Goal: Task Accomplishment & Management: Complete application form

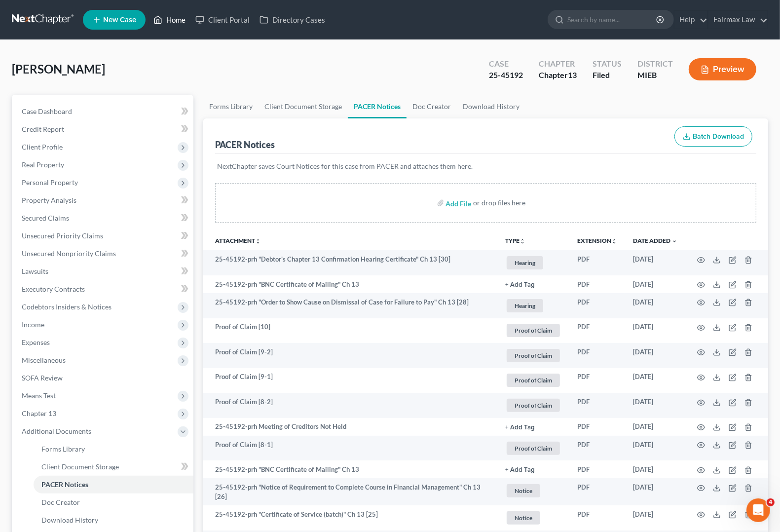
click at [170, 25] on link "Home" at bounding box center [169, 20] width 42 height 18
click at [176, 20] on link "Home" at bounding box center [169, 20] width 42 height 18
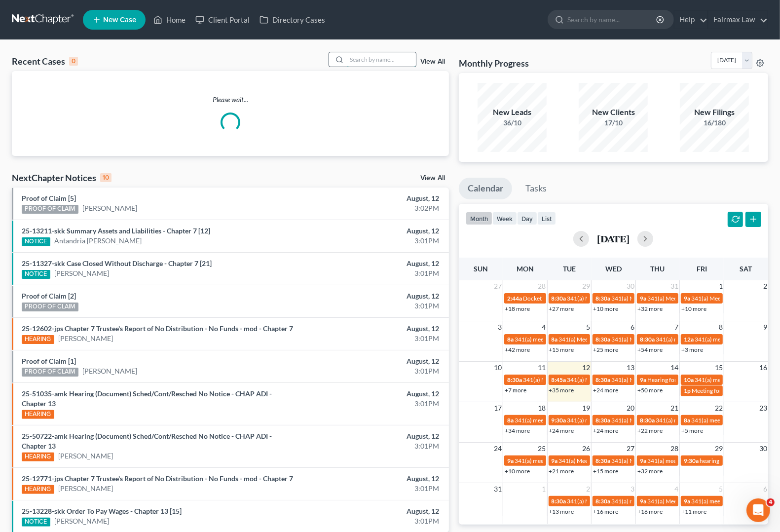
click at [371, 60] on input "search" at bounding box center [381, 59] width 69 height 14
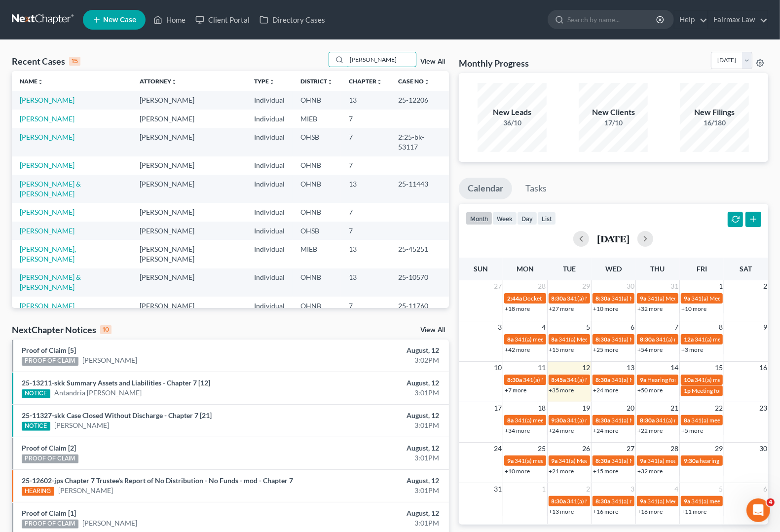
type input "[PERSON_NAME]"
click at [42, 98] on link "[PERSON_NAME]" at bounding box center [47, 100] width 55 height 8
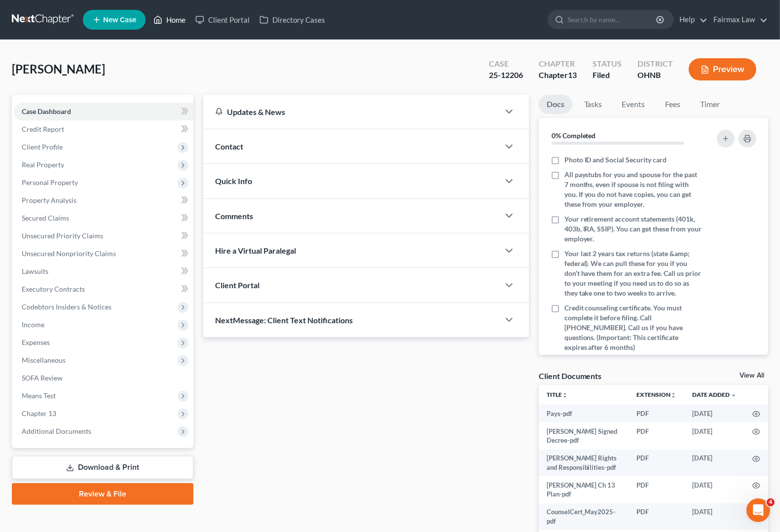
click at [177, 18] on link "Home" at bounding box center [169, 20] width 42 height 18
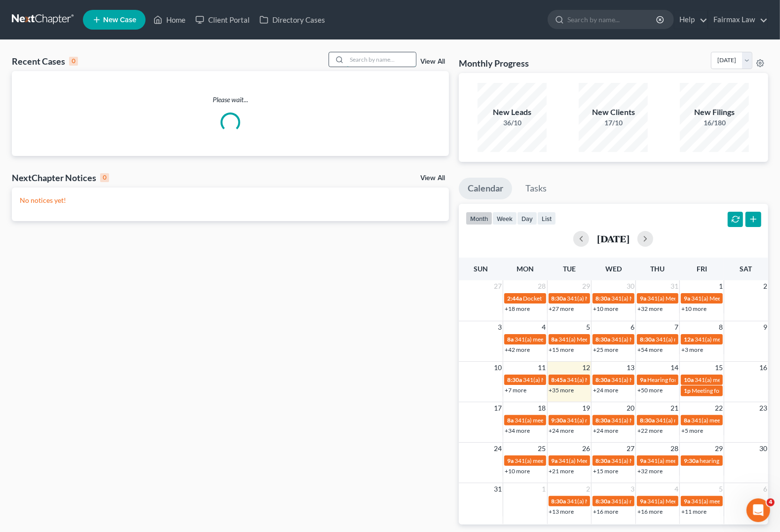
click at [383, 62] on input "search" at bounding box center [381, 59] width 69 height 14
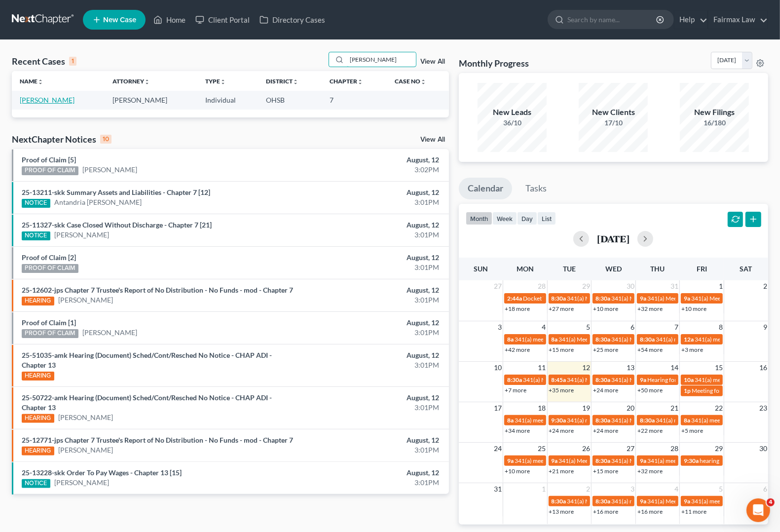
type input "[PERSON_NAME]"
click at [57, 101] on link "[PERSON_NAME]" at bounding box center [47, 100] width 55 height 8
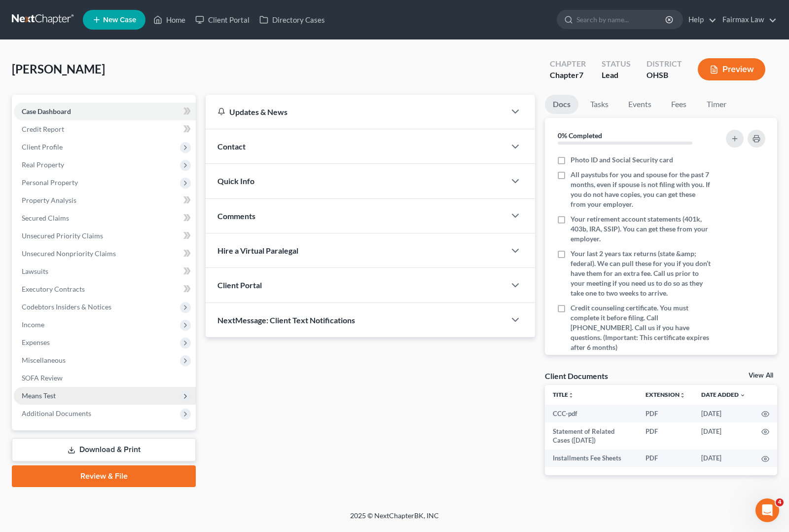
drag, startPoint x: 60, startPoint y: 393, endPoint x: 70, endPoint y: 393, distance: 9.9
click at [60, 393] on span "Means Test" at bounding box center [105, 396] width 182 height 18
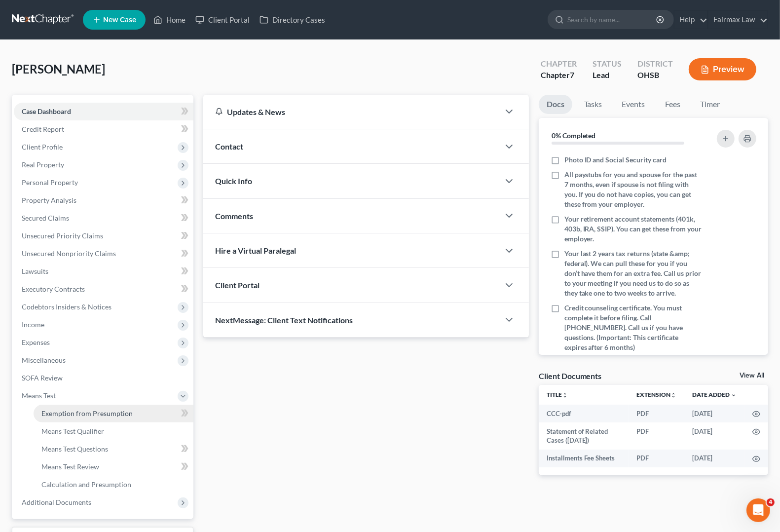
click at [99, 416] on span "Exemption from Presumption" at bounding box center [86, 413] width 91 height 8
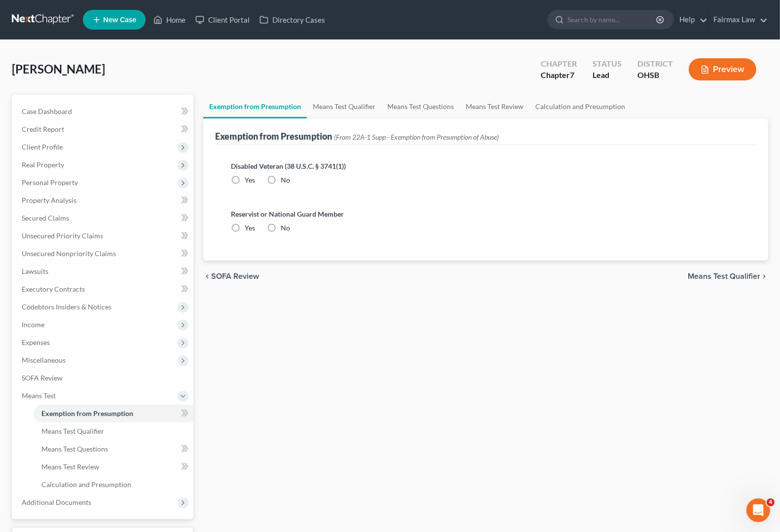
click at [723, 276] on span "Means Test Qualifier" at bounding box center [724, 276] width 73 height 8
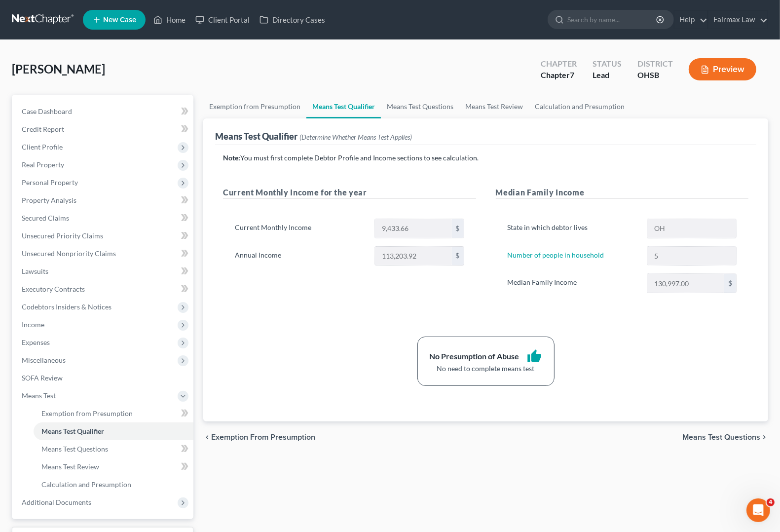
click at [707, 437] on span "Means Test Questions" at bounding box center [721, 437] width 78 height 8
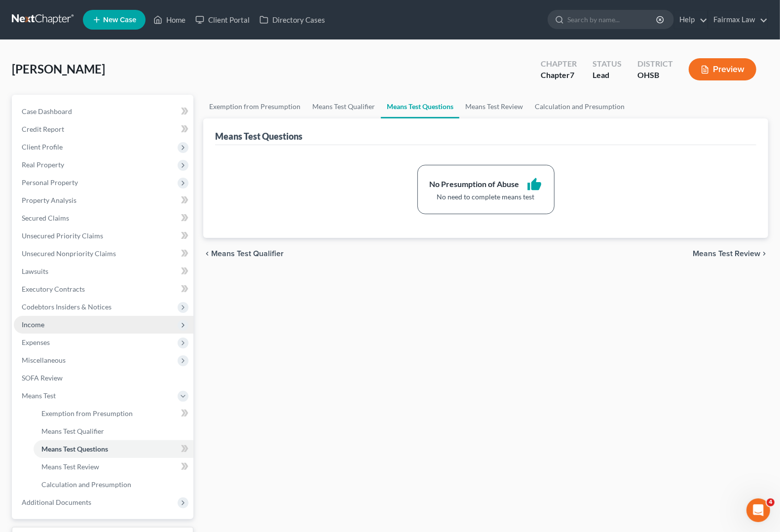
click at [42, 322] on span "Income" at bounding box center [33, 324] width 23 height 8
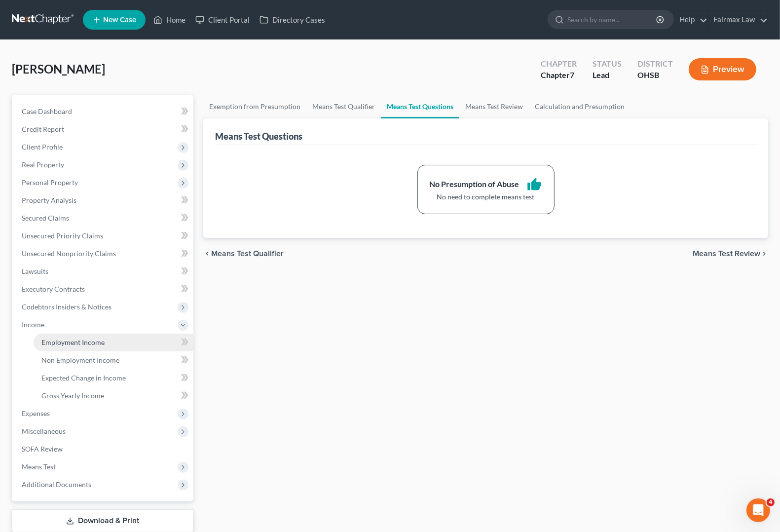
click at [47, 343] on span "Employment Income" at bounding box center [72, 342] width 63 height 8
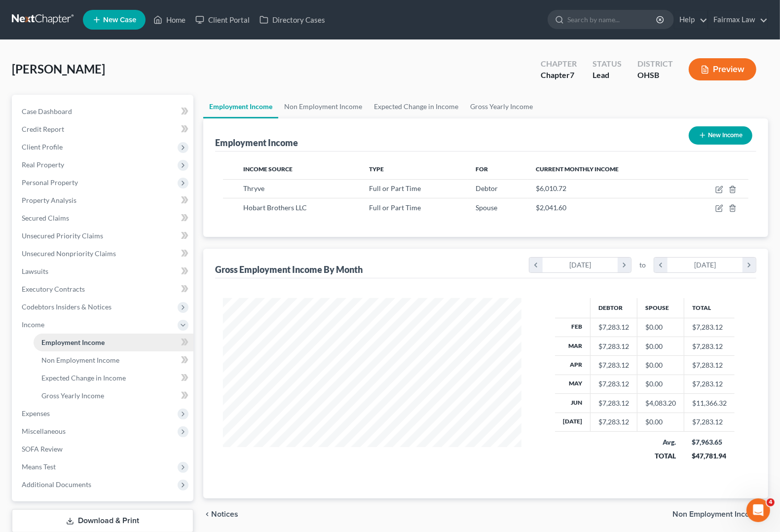
scroll to position [178, 317]
click at [55, 363] on span "Non Employment Income" at bounding box center [80, 360] width 78 height 8
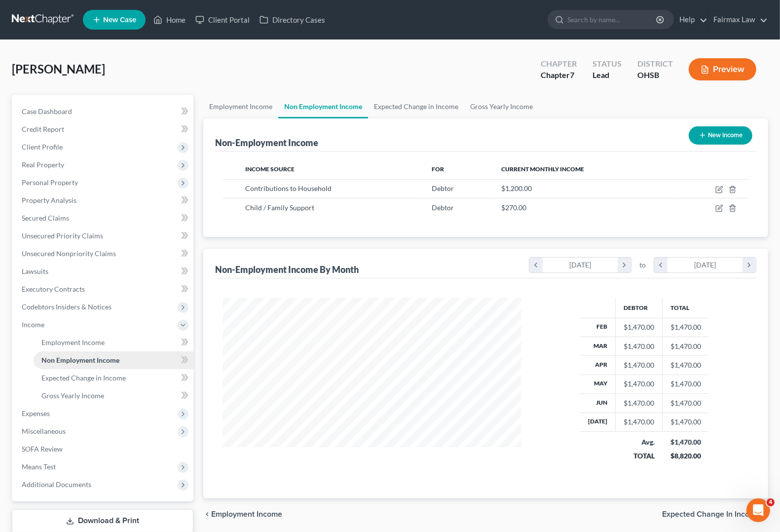
scroll to position [178, 317]
click at [42, 415] on span "Expenses" at bounding box center [36, 413] width 28 height 8
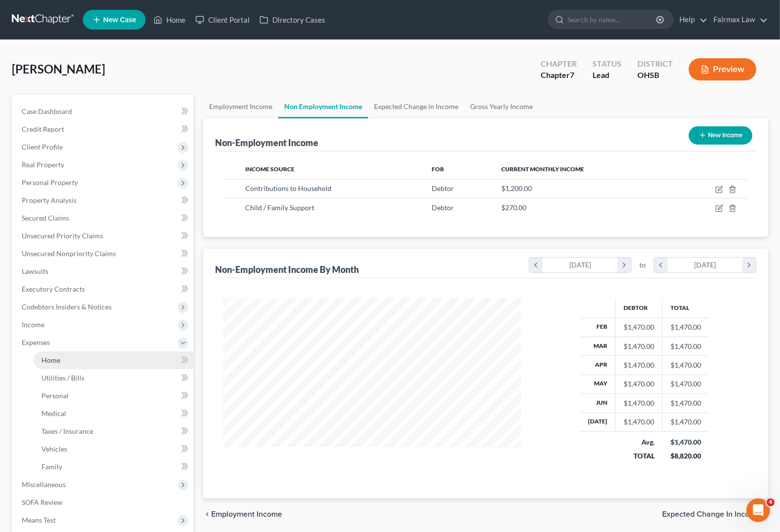
click at [48, 358] on span "Home" at bounding box center [50, 360] width 19 height 8
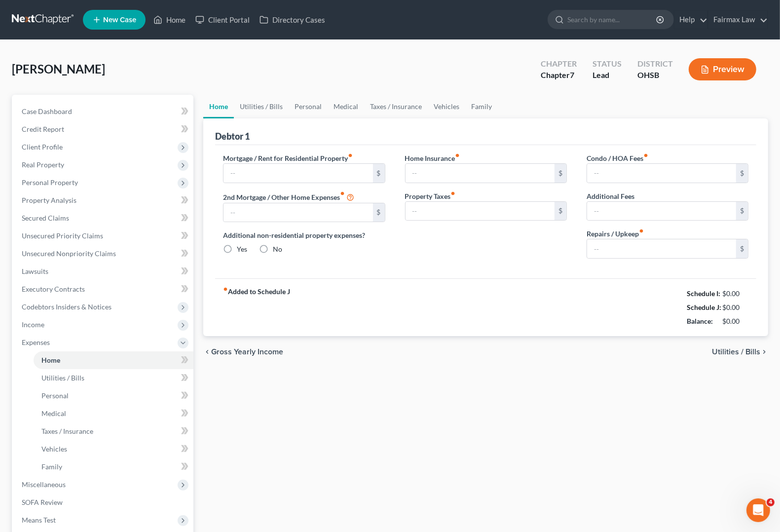
type input "1,400.00"
type input "0.00"
radio input "true"
type input "0.00"
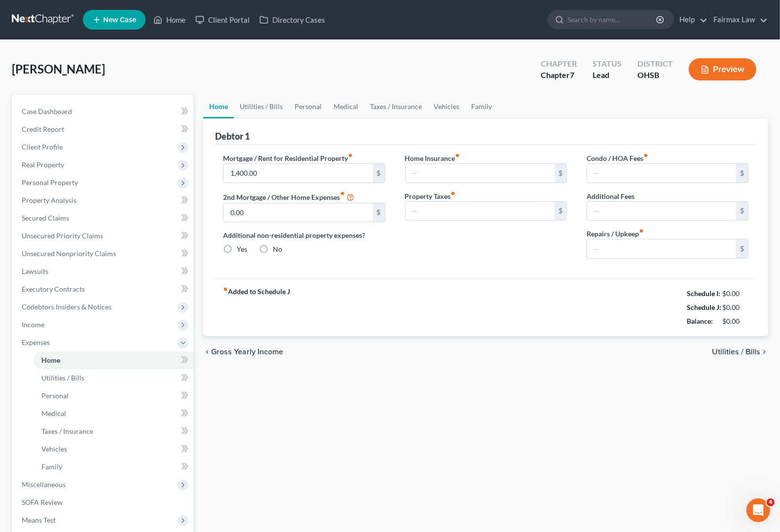
type input "0.00"
click at [735, 352] on span "Utilities / Bills" at bounding box center [736, 352] width 48 height 8
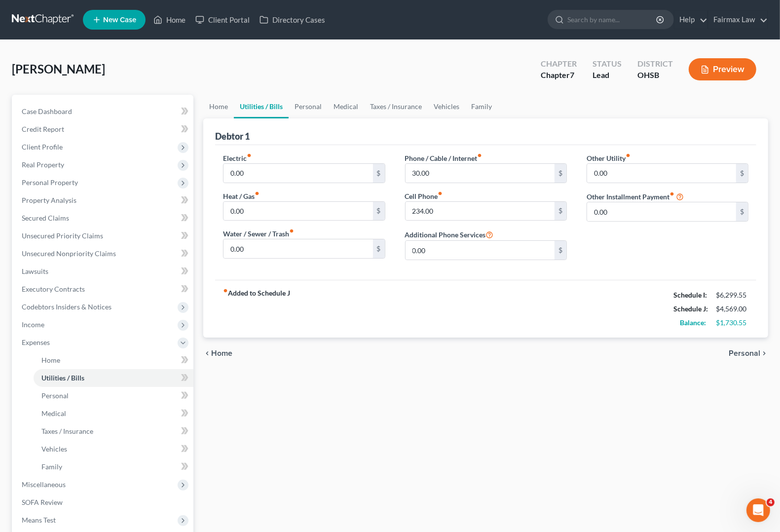
click at [736, 352] on span "Personal" at bounding box center [745, 353] width 32 height 8
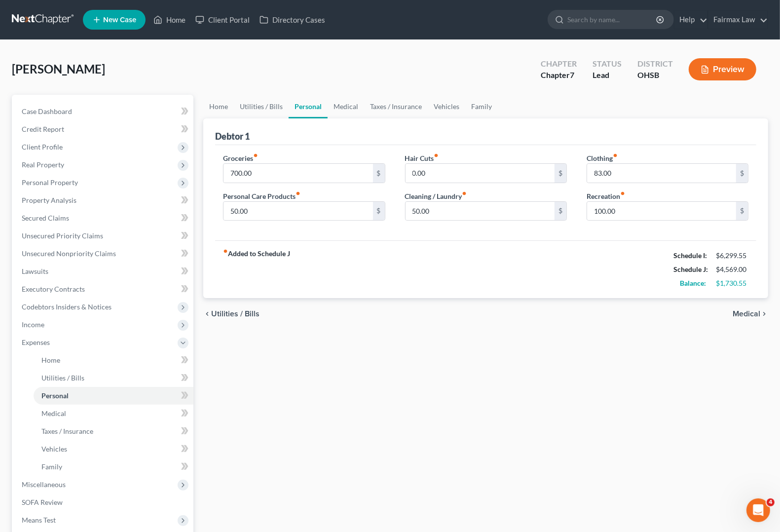
click at [738, 314] on span "Medical" at bounding box center [746, 314] width 28 height 8
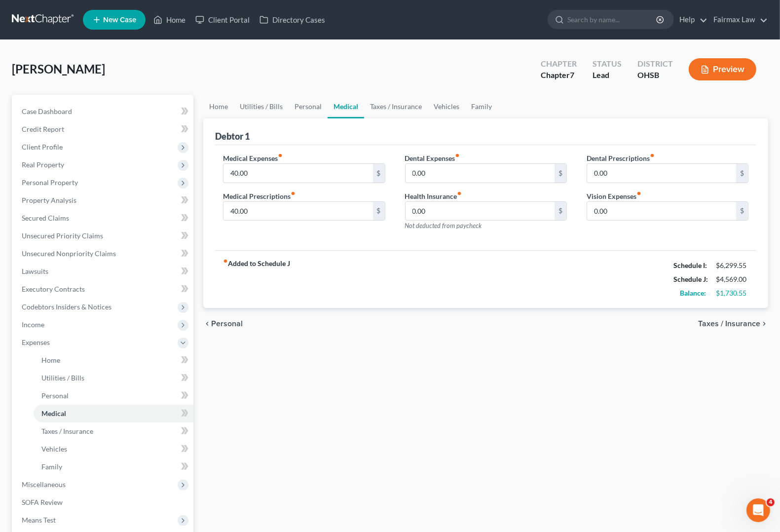
click at [739, 321] on span "Taxes / Insurance" at bounding box center [729, 324] width 62 height 8
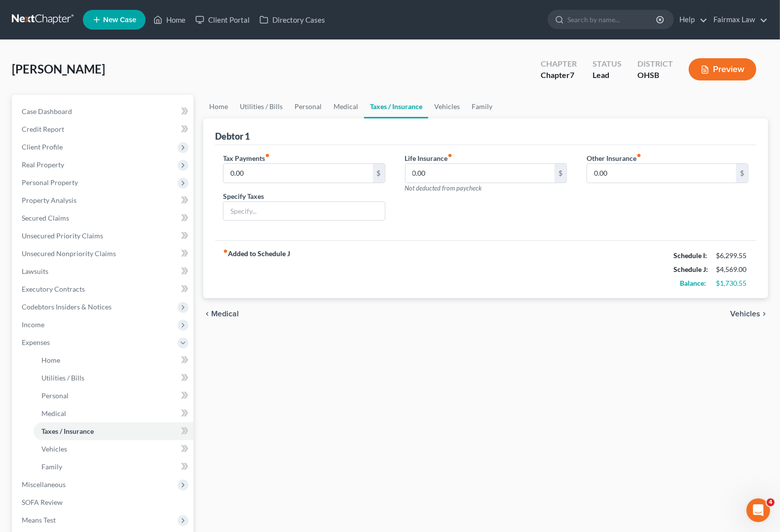
click at [740, 318] on span "Vehicles" at bounding box center [745, 314] width 30 height 8
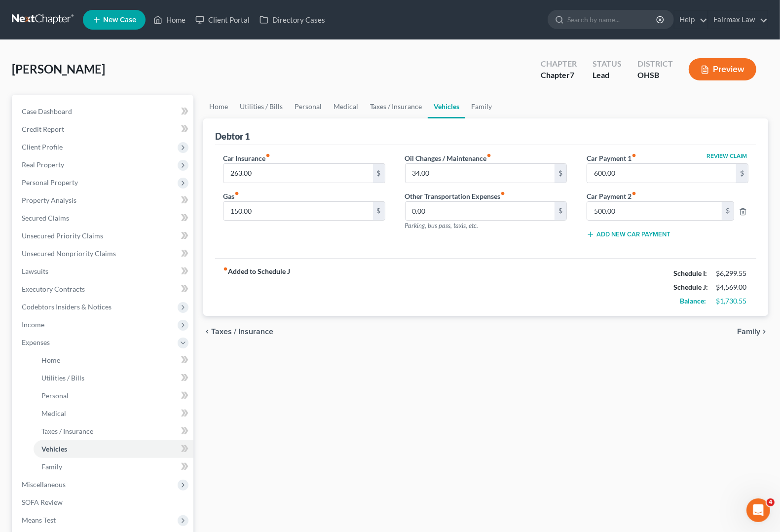
click at [746, 329] on span "Family" at bounding box center [748, 332] width 23 height 8
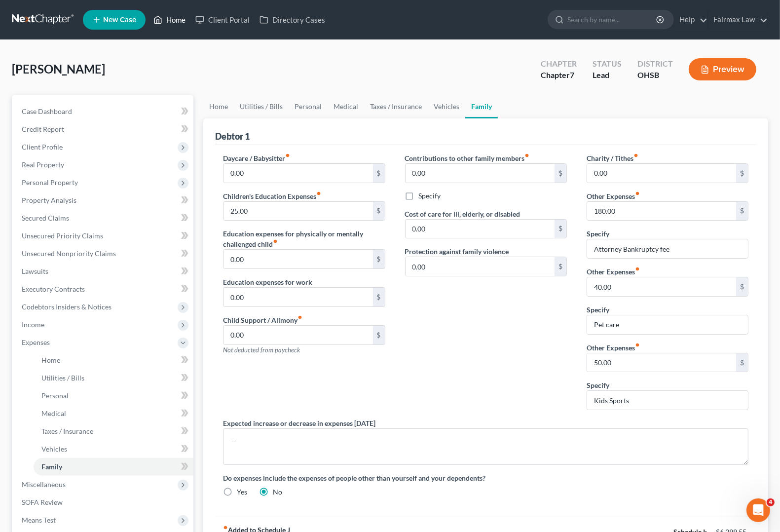
click at [181, 20] on link "Home" at bounding box center [169, 20] width 42 height 18
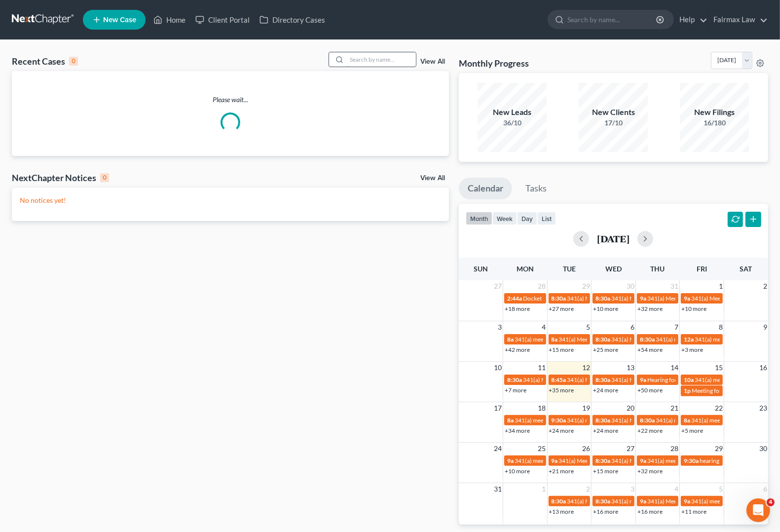
click at [382, 57] on input "search" at bounding box center [381, 59] width 69 height 14
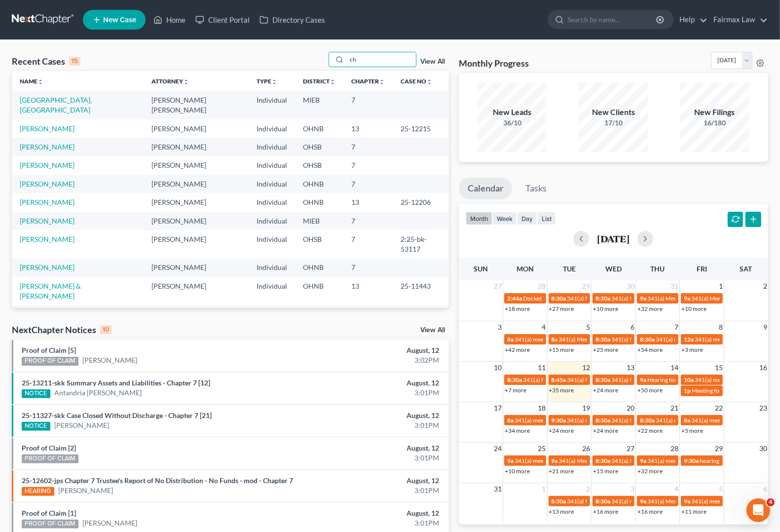
type input "c"
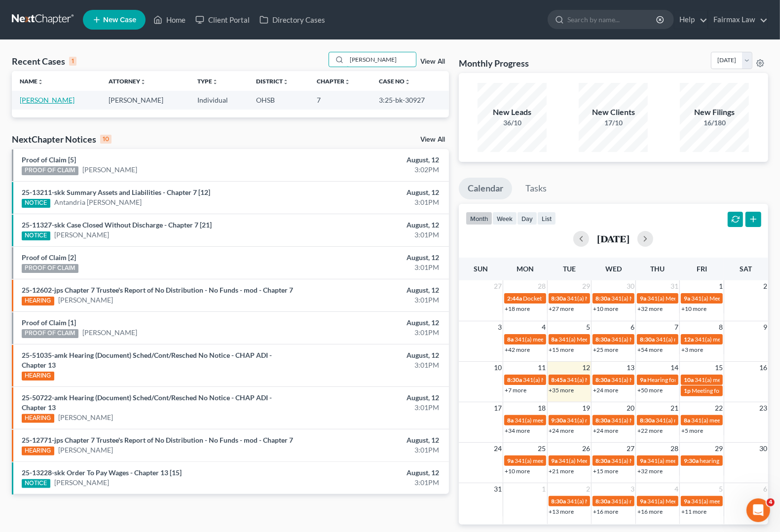
type input "[PERSON_NAME]"
click at [38, 103] on link "[PERSON_NAME]" at bounding box center [47, 100] width 55 height 8
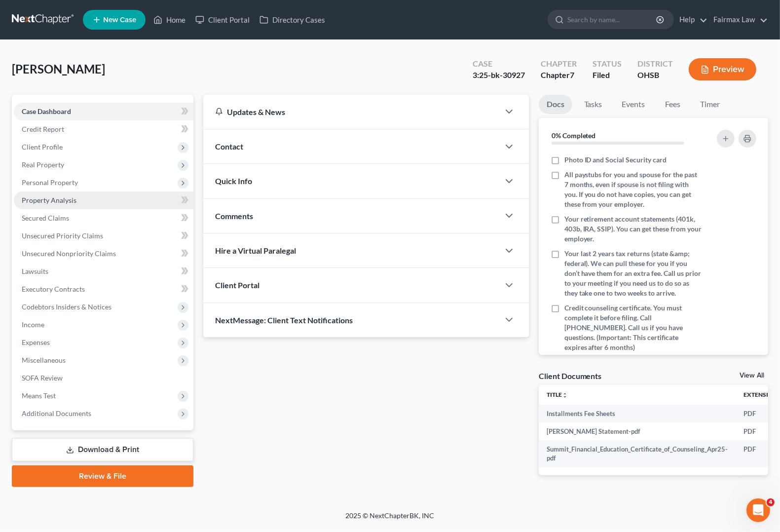
click at [47, 198] on span "Property Analysis" at bounding box center [49, 200] width 55 height 8
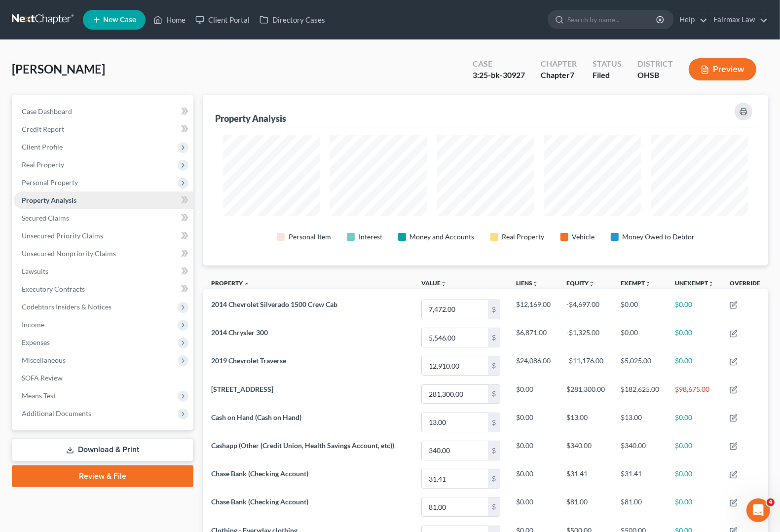
scroll to position [171, 565]
click at [53, 180] on span "Personal Property" at bounding box center [50, 182] width 56 height 8
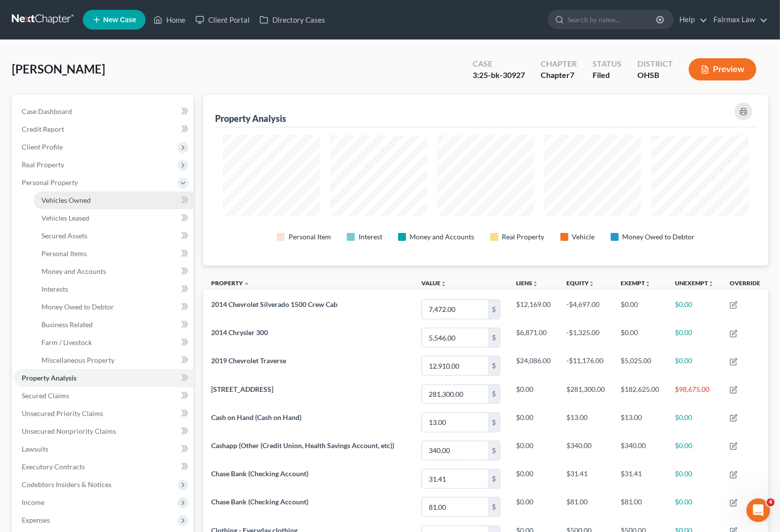
click at [51, 201] on span "Vehicles Owned" at bounding box center [65, 200] width 49 height 8
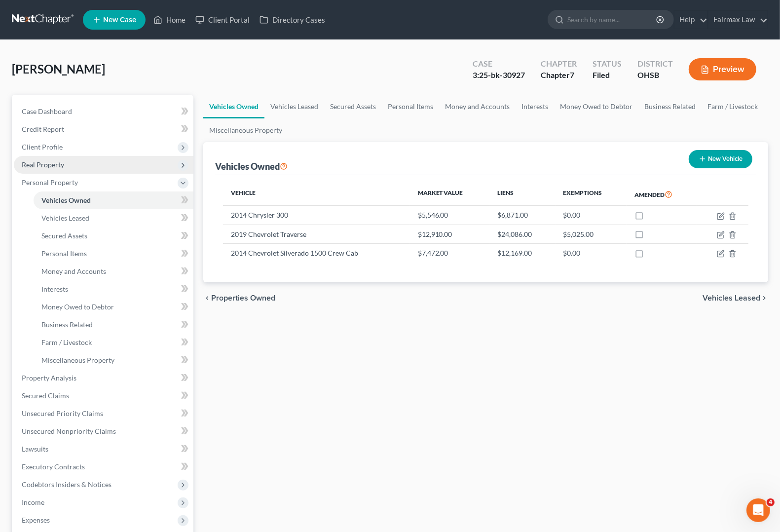
click at [52, 161] on span "Real Property" at bounding box center [43, 164] width 42 height 8
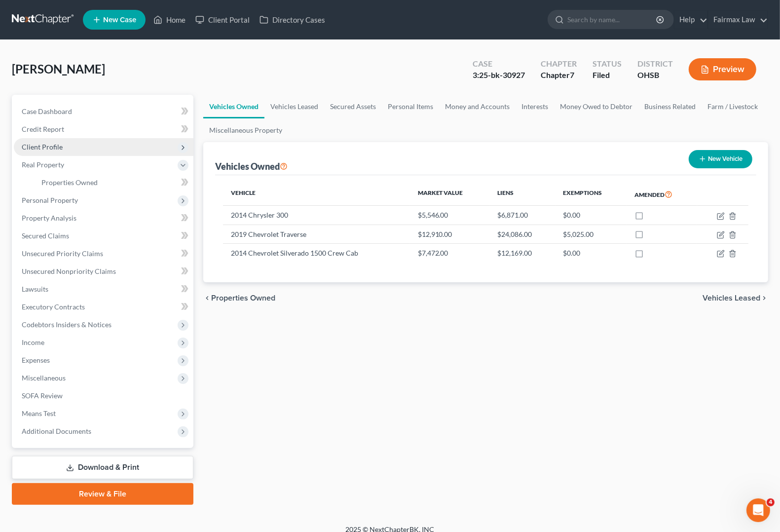
click at [54, 148] on span "Client Profile" at bounding box center [42, 147] width 41 height 8
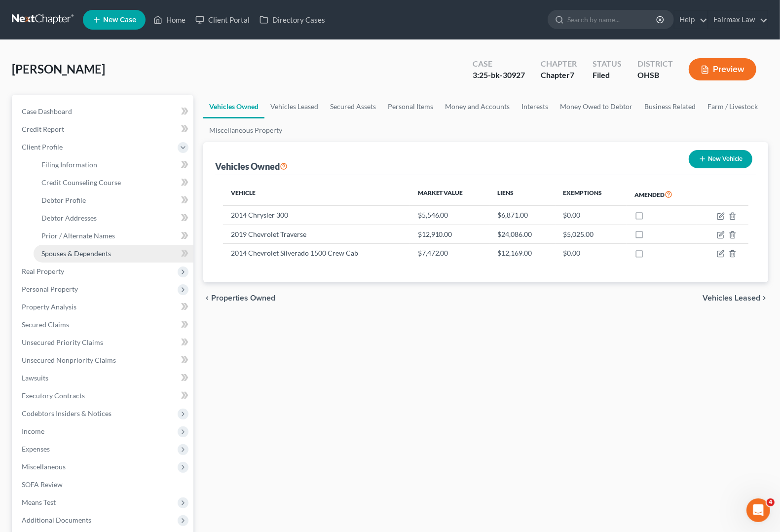
click at [53, 257] on link "Spouses & Dependents" at bounding box center [114, 254] width 160 height 18
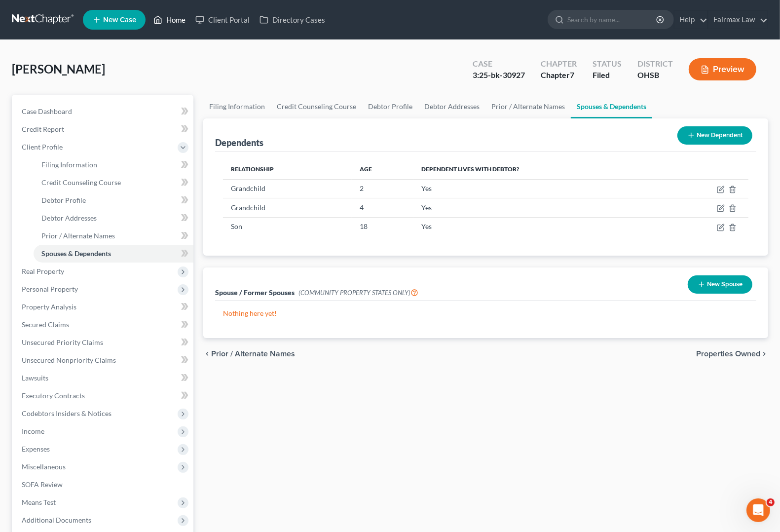
click at [171, 20] on link "Home" at bounding box center [169, 20] width 42 height 18
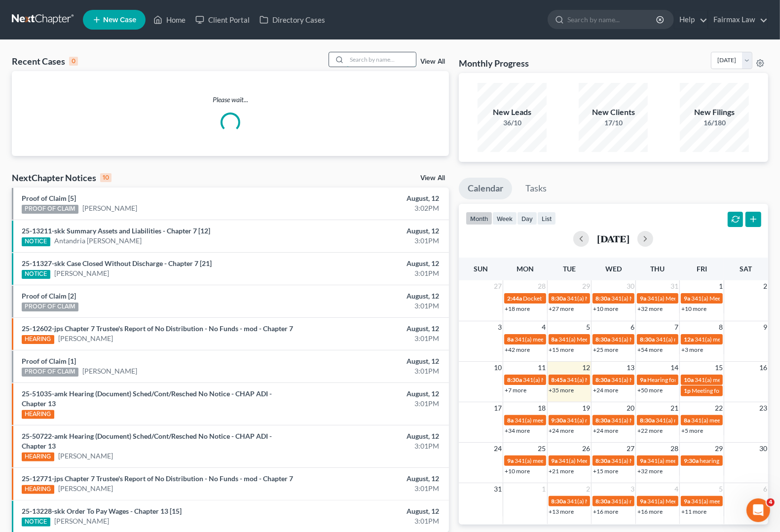
click at [363, 58] on input "search" at bounding box center [381, 59] width 69 height 14
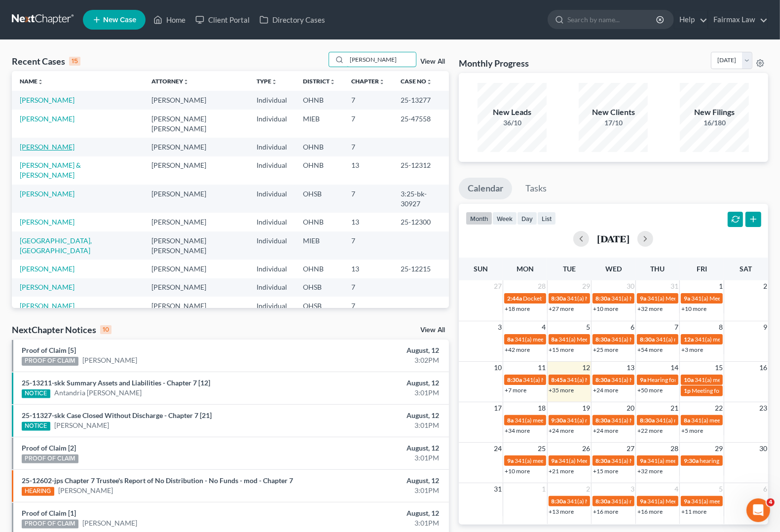
type input "[PERSON_NAME]"
